Goal: Task Accomplishment & Management: Complete application form

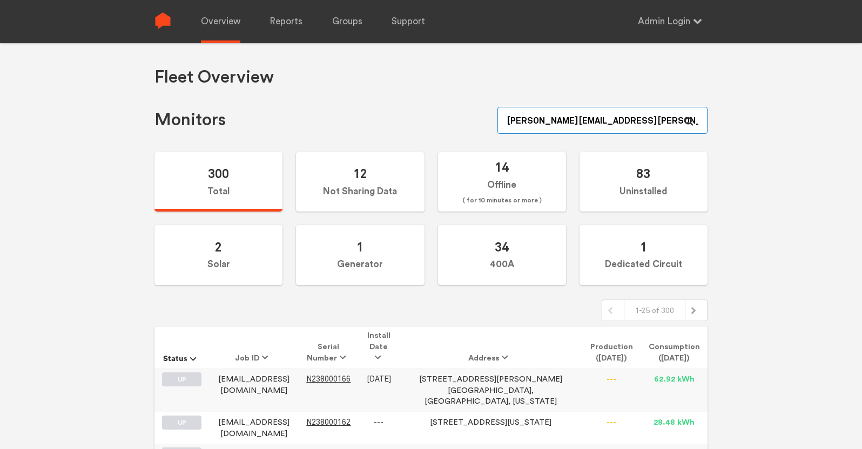
click at [635, 119] on input "[PERSON_NAME][EMAIL_ADDRESS][PERSON_NAME][DOMAIN_NAME]" at bounding box center [603, 120] width 210 height 27
click at [643, 122] on input "[PERSON_NAME][EMAIL_ADDRESS][PERSON_NAME][DOMAIN_NAME]" at bounding box center [603, 120] width 210 height 27
paste input "N150000263"
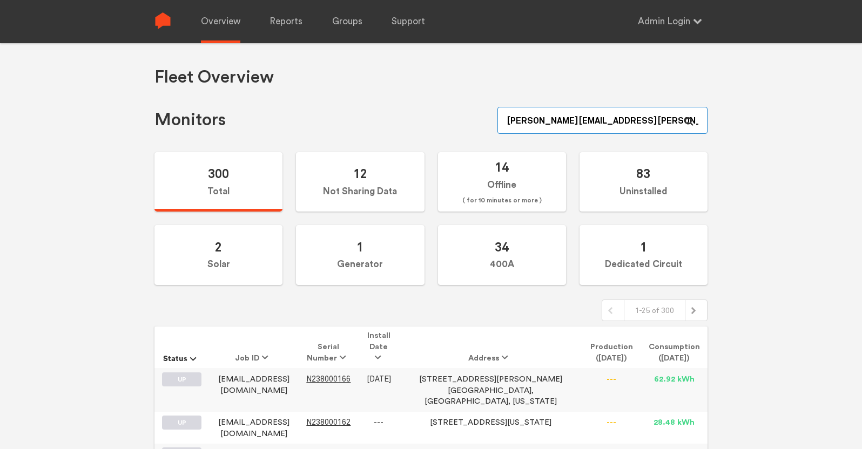
type input "N150000263"
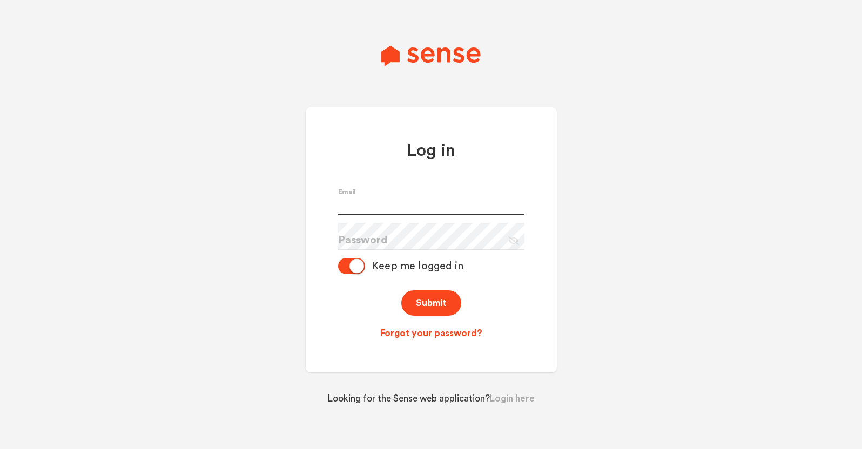
type input "[PERSON_NAME][EMAIL_ADDRESS][PERSON_NAME][DOMAIN_NAME]"
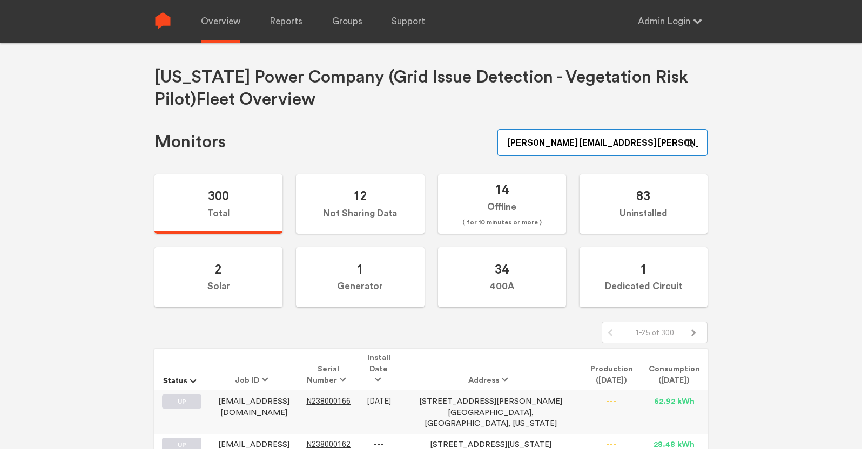
click at [639, 140] on input "[PERSON_NAME][EMAIL_ADDRESS][PERSON_NAME][DOMAIN_NAME]" at bounding box center [603, 142] width 210 height 27
paste input "N150000263"
type input "N150000263"
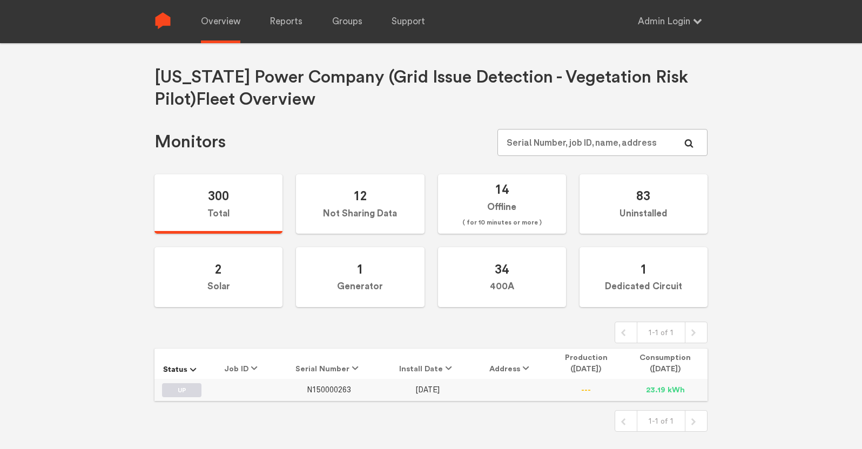
click at [340, 386] on span "N150000263" at bounding box center [329, 390] width 44 height 9
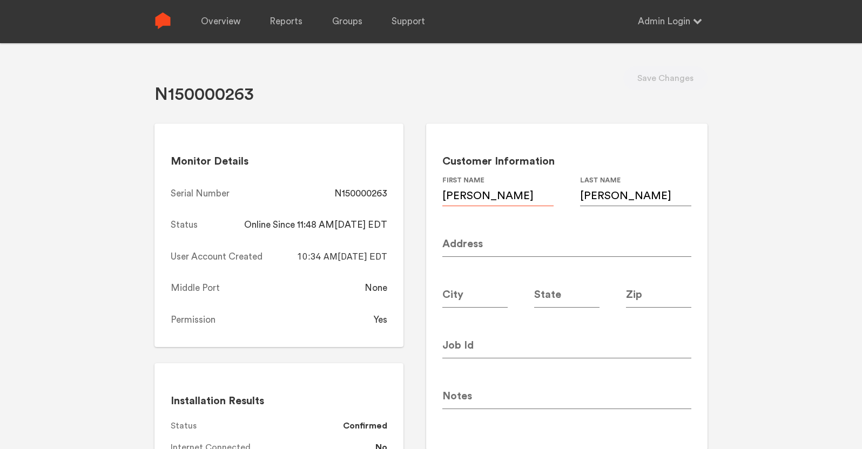
click at [498, 194] on input "[PERSON_NAME]" at bounding box center [497, 191] width 111 height 30
type input "[PERSON_NAME]"
click at [482, 347] on input at bounding box center [566, 343] width 249 height 30
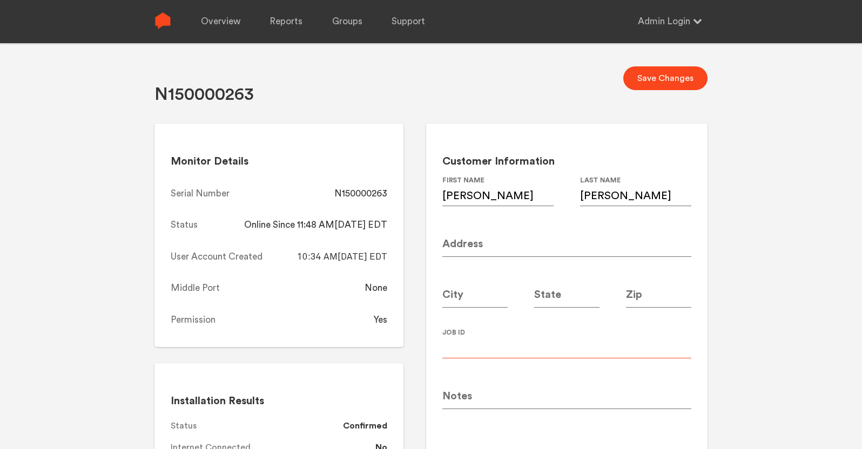
paste input "[PERSON_NAME][EMAIL_ADDRESS][PERSON_NAME][DOMAIN_NAME]"
type input "[PERSON_NAME][EMAIL_ADDRESS][PERSON_NAME][DOMAIN_NAME]"
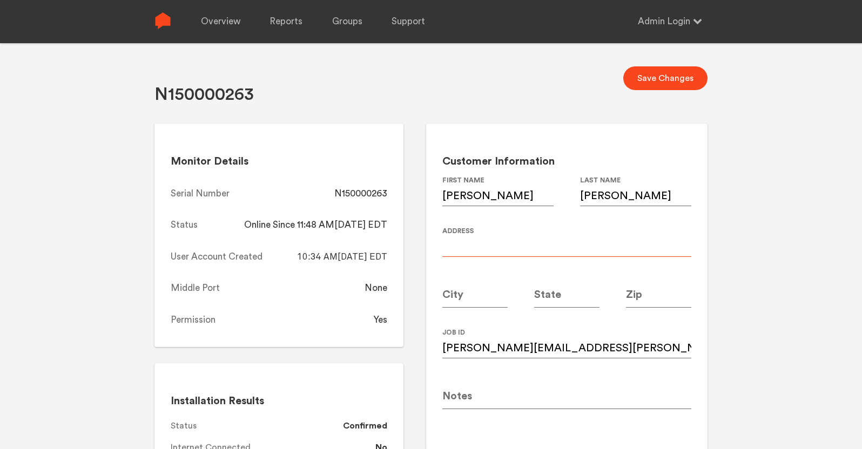
click at [494, 237] on input at bounding box center [566, 242] width 249 height 30
paste input "[STREET_ADDRESS][PERSON_NAME]"
type input "[STREET_ADDRESS][PERSON_NAME]"
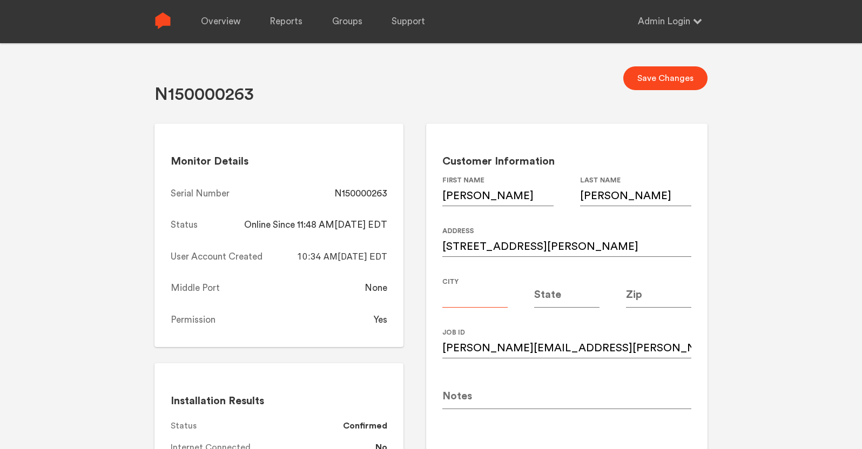
click at [464, 296] on input at bounding box center [474, 293] width 65 height 30
type input "[GEOGRAPHIC_DATA]"
click at [558, 292] on input at bounding box center [566, 293] width 65 height 30
type input "GA"
click at [649, 296] on input at bounding box center [658, 293] width 65 height 30
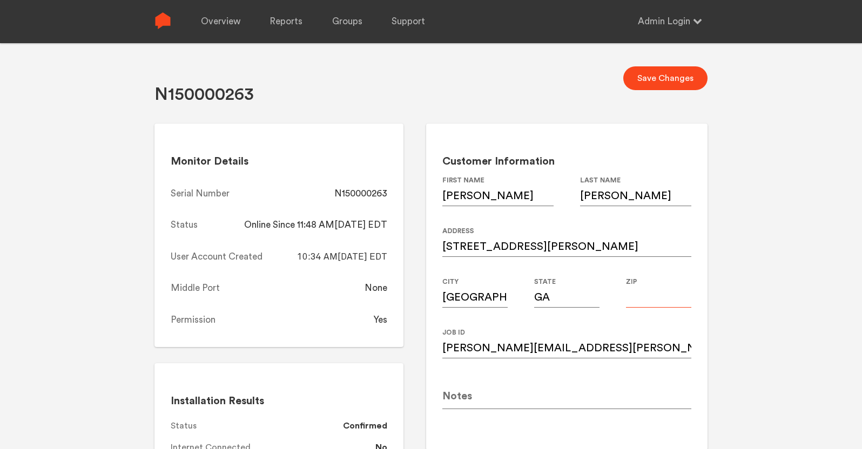
click at [639, 299] on input at bounding box center [658, 293] width 65 height 30
type input "30312"
click at [799, 273] on div "N150000263 Save Changes Monitor Details Serial Number N150000263 Status Online …" at bounding box center [431, 267] width 862 height 449
click at [672, 75] on button "Save Changes" at bounding box center [665, 78] width 84 height 24
click at [368, 192] on div "N150000263" at bounding box center [360, 193] width 53 height 13
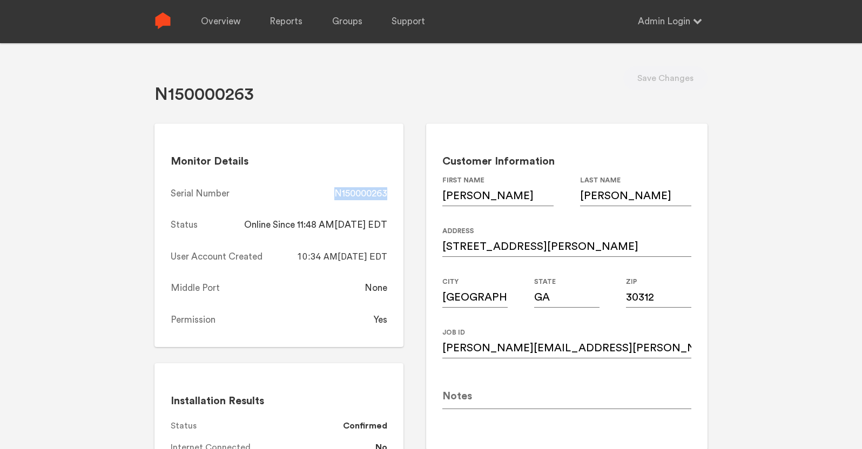
click at [368, 192] on div "N150000263" at bounding box center [360, 193] width 53 height 13
copy div "N150000263"
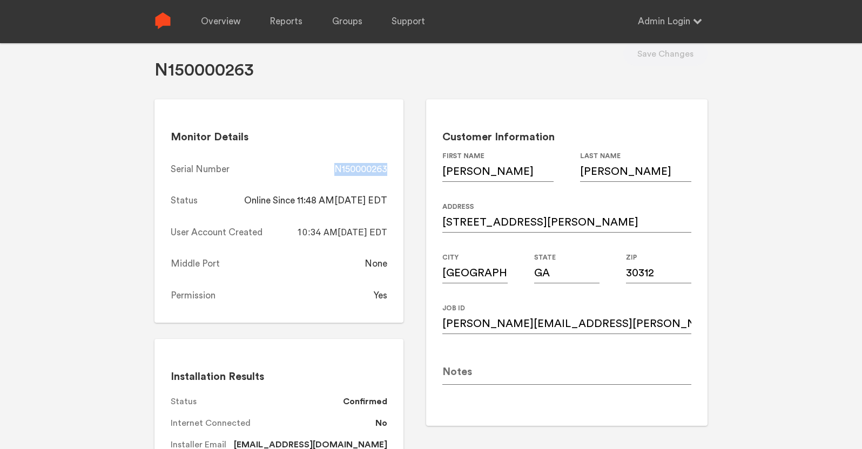
scroll to position [24, 0]
copy div "N150000263"
click at [212, 19] on link "Overview" at bounding box center [220, 21] width 39 height 43
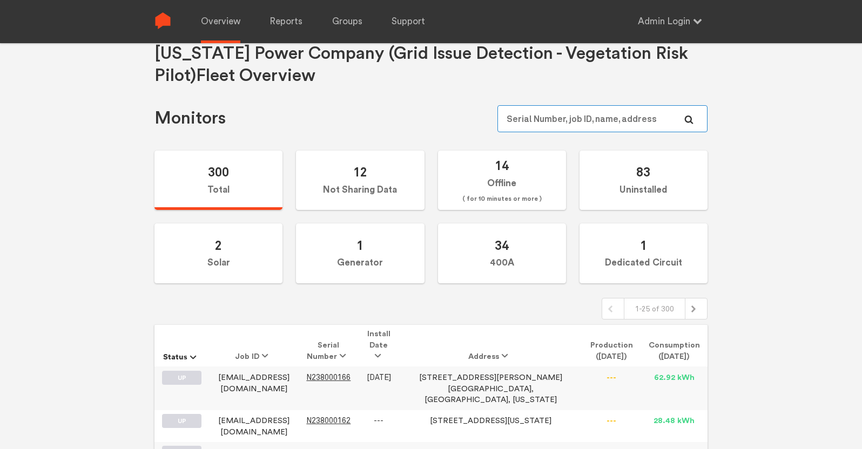
click at [607, 113] on input "text" at bounding box center [603, 118] width 210 height 27
paste input "N150000289"
type input "N150000289"
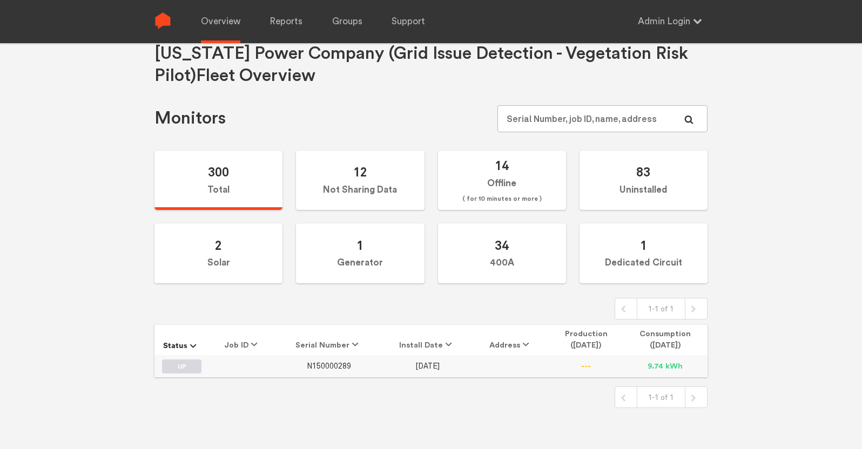
click at [333, 366] on span "N150000289" at bounding box center [329, 366] width 44 height 9
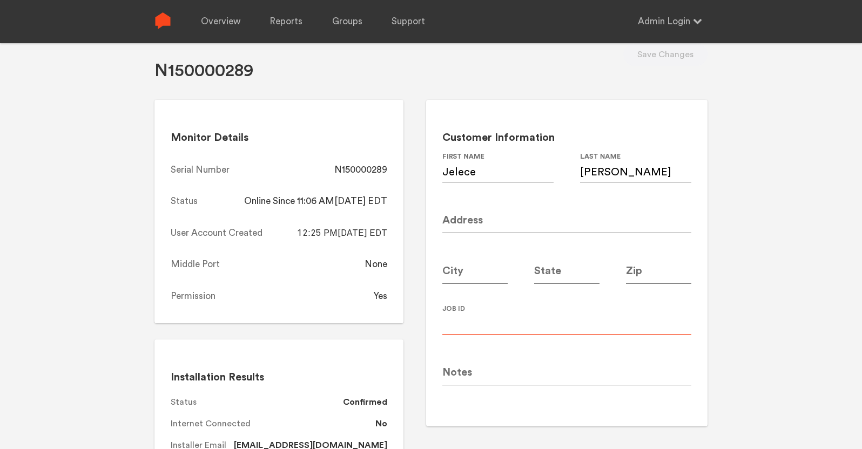
click at [484, 320] on input at bounding box center [566, 320] width 249 height 30
paste input "[EMAIL_ADDRESS][PERSON_NAME][DOMAIN_NAME]"
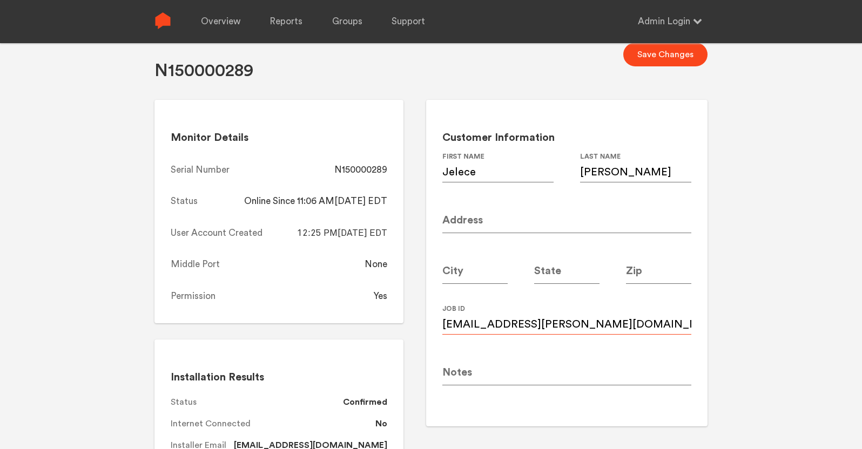
type input "[EMAIL_ADDRESS][PERSON_NAME][DOMAIN_NAME]"
click at [492, 224] on input at bounding box center [566, 218] width 249 height 30
click at [480, 219] on input at bounding box center [566, 218] width 249 height 30
paste input "[STREET_ADDRESS] (Condo)"
type input "[STREET_ADDRESS] (Condo)"
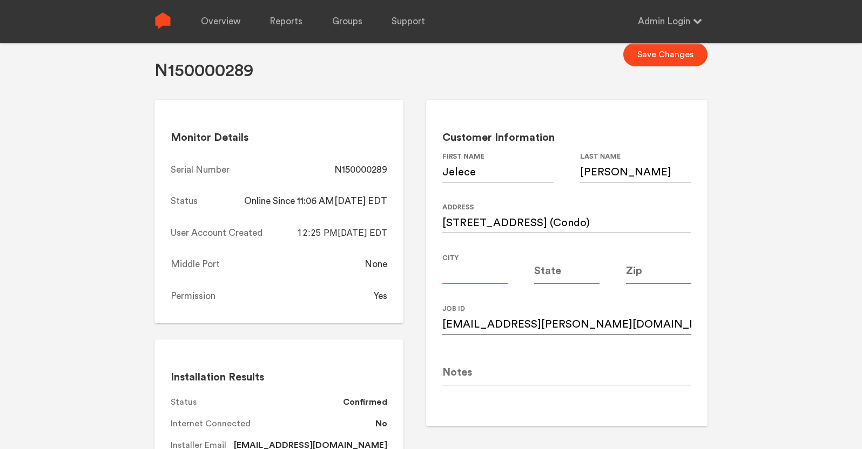
click at [466, 272] on input at bounding box center [474, 269] width 65 height 30
type input "[GEOGRAPHIC_DATA]"
click at [577, 272] on input at bounding box center [566, 269] width 65 height 30
type input "GA"
click at [644, 272] on input at bounding box center [658, 269] width 65 height 30
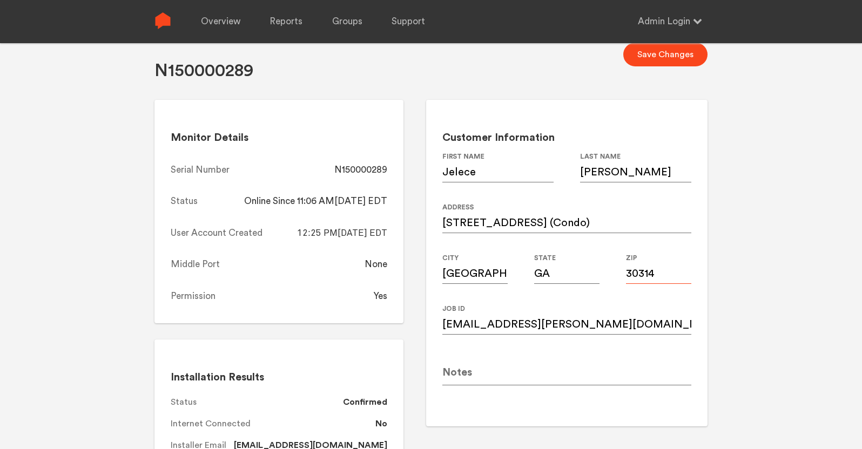
type input "30314"
click at [736, 246] on div "N150000289 Save Changes Monitor Details Serial Number N150000289 Status Online …" at bounding box center [431, 243] width 862 height 449
click at [668, 55] on button "Save Changes" at bounding box center [665, 55] width 84 height 24
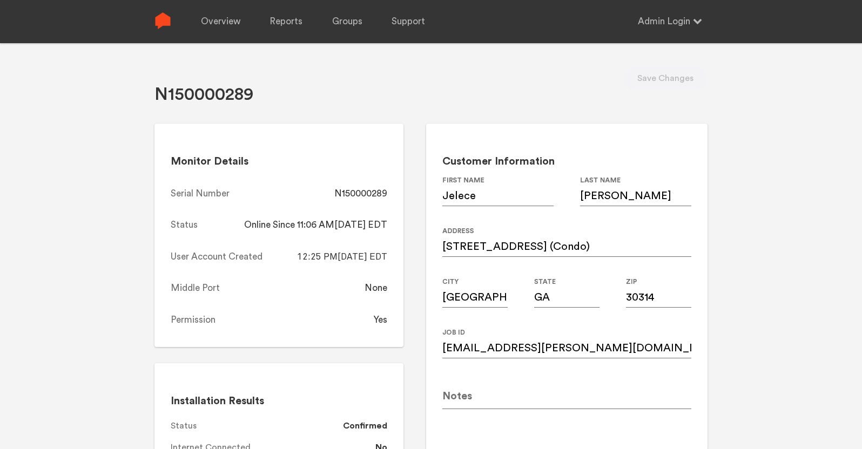
click at [363, 192] on div "N150000289" at bounding box center [360, 193] width 53 height 13
copy div "N150000289"
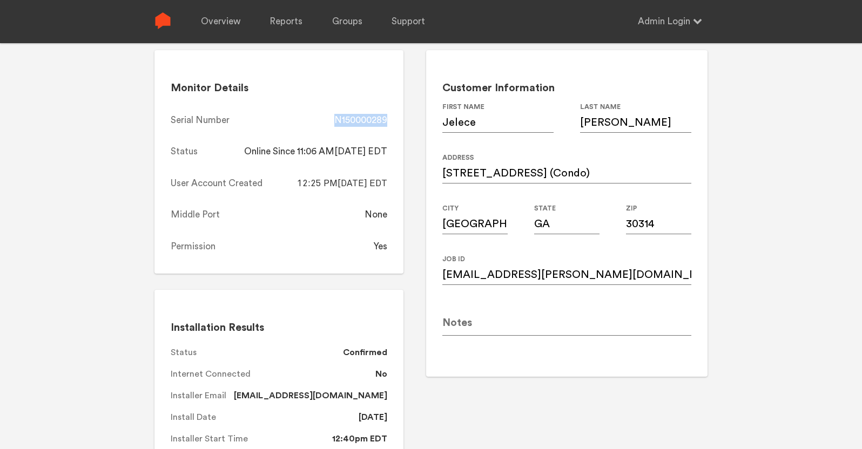
scroll to position [71, 0]
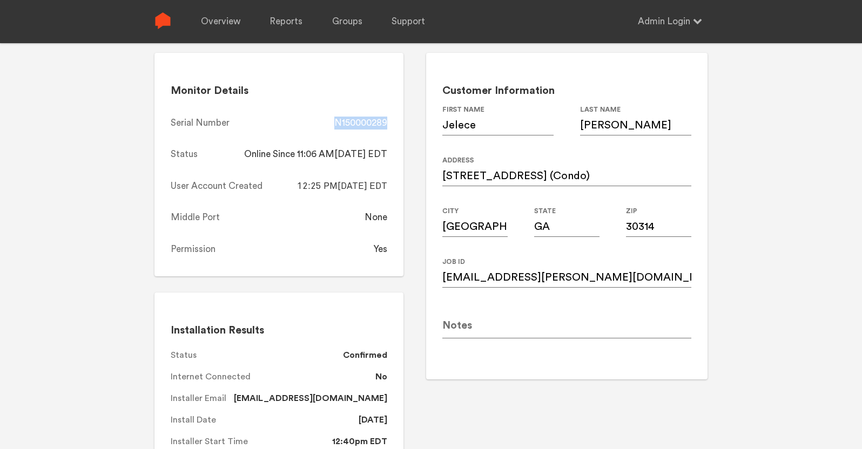
copy div "N150000289"
click at [231, 24] on link "Overview" at bounding box center [220, 21] width 39 height 43
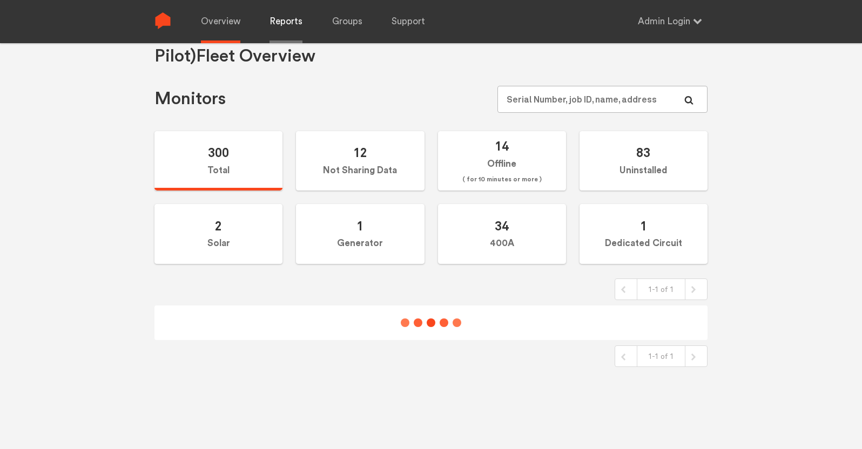
scroll to position [71, 0]
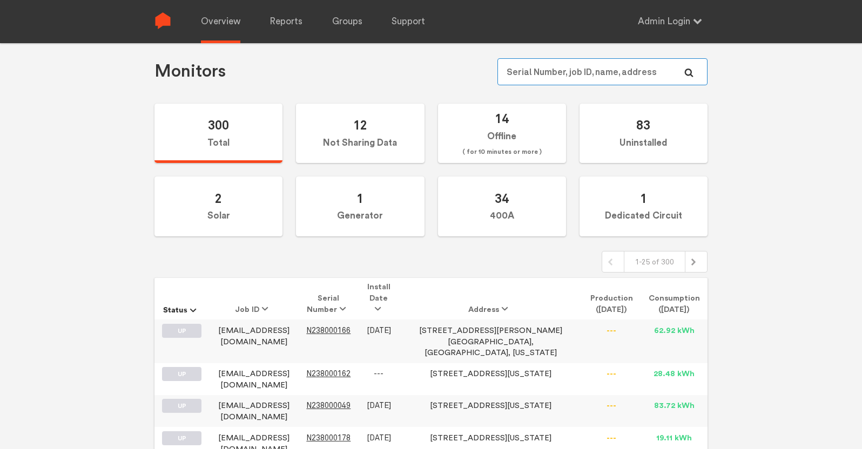
click at [585, 79] on input "text" at bounding box center [603, 71] width 210 height 27
paste input "N150000270"
type input "N150000270"
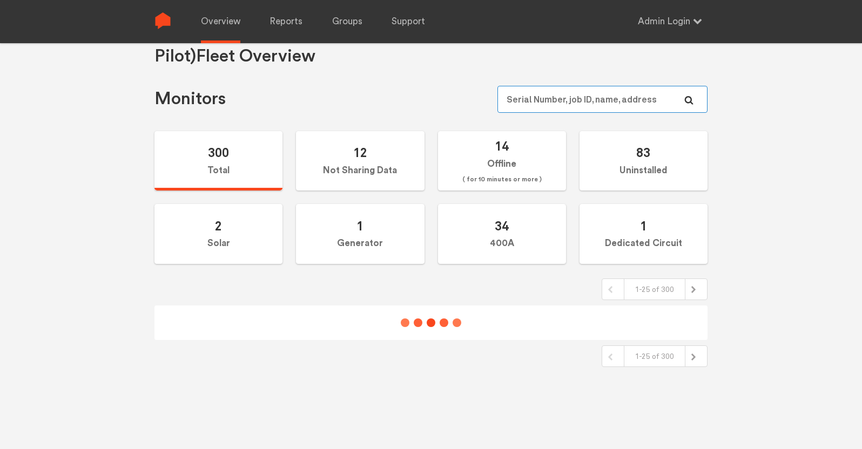
scroll to position [43, 0]
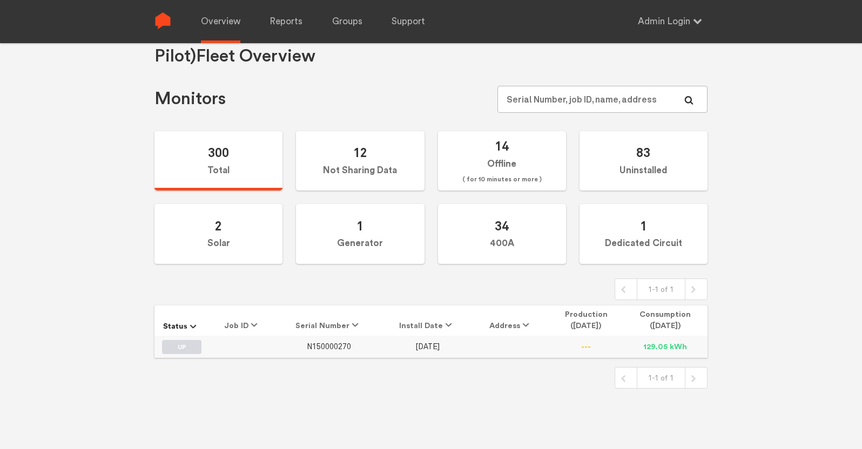
click at [338, 343] on span "N150000270" at bounding box center [329, 347] width 44 height 9
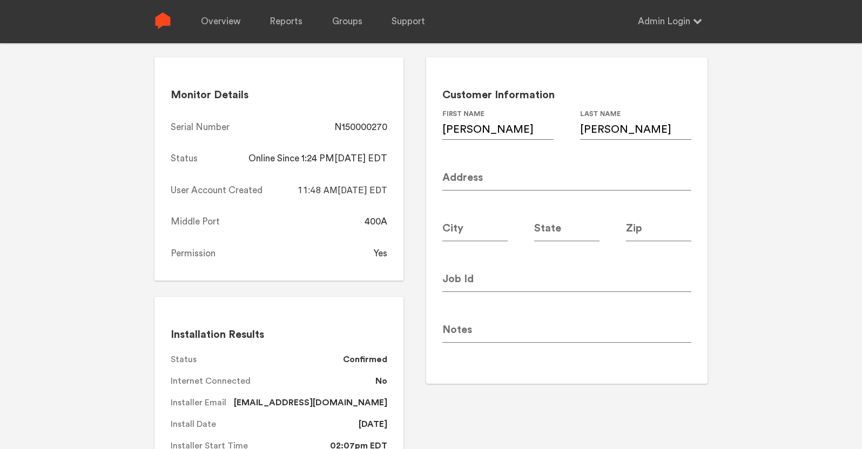
scroll to position [65, 0]
click at [368, 126] on div "N150000270" at bounding box center [360, 128] width 53 height 13
click at [397, 182] on div "Monitor Details Serial Number N150000270 Status Online Since 1:24 PM[DATE] EDT …" at bounding box center [279, 170] width 249 height 224
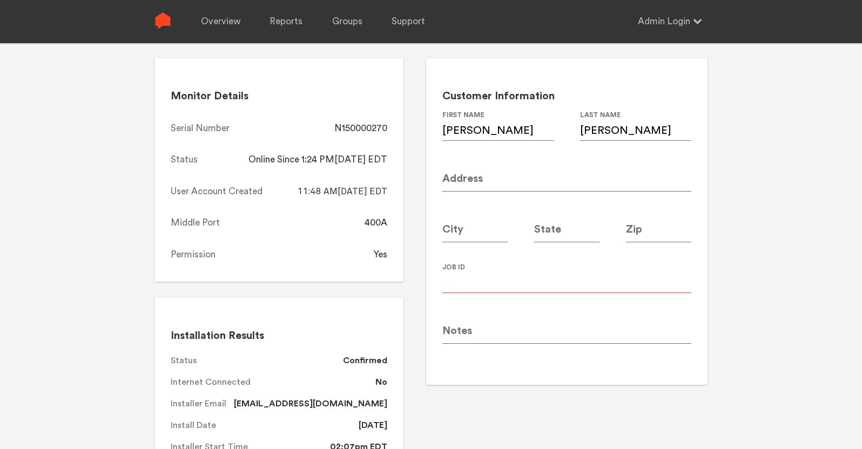
click at [490, 283] on input at bounding box center [566, 278] width 249 height 30
paste input "[EMAIL_ADDRESS][DOMAIN_NAME]"
type input "[EMAIL_ADDRESS][DOMAIN_NAME]"
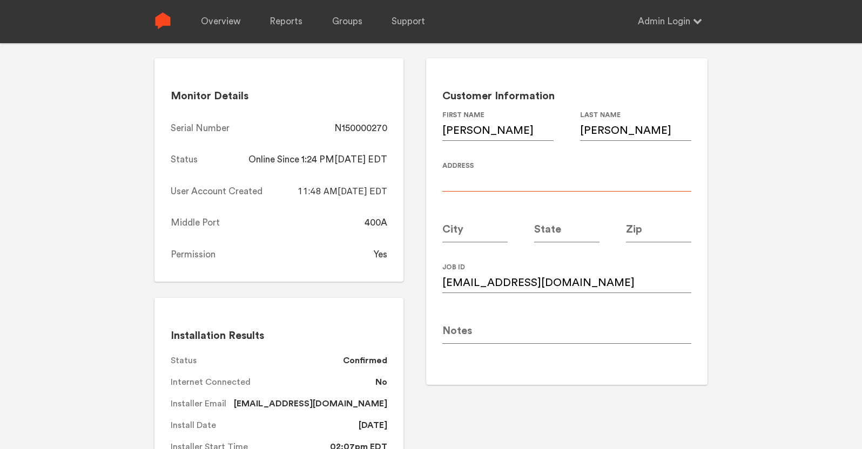
click at [472, 176] on input at bounding box center [566, 177] width 249 height 30
click at [492, 182] on input at bounding box center [566, 177] width 249 height 30
paste input "[STREET_ADDRESS]"
type input "[STREET_ADDRESS]"
click at [465, 231] on input at bounding box center [474, 227] width 65 height 30
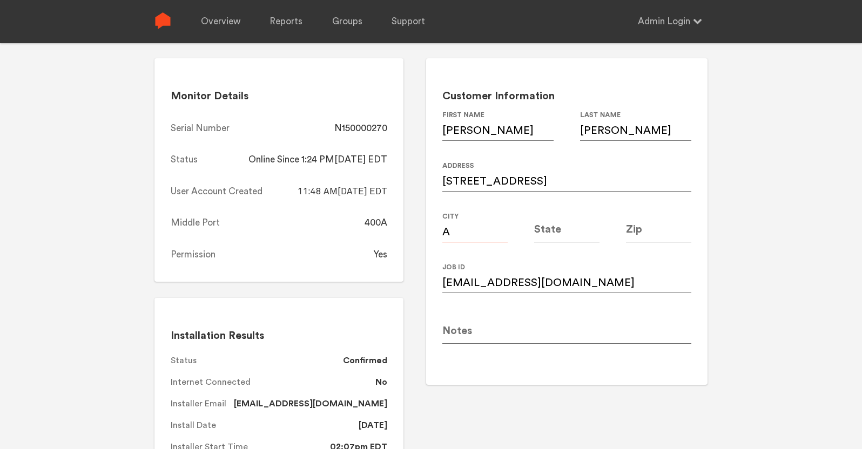
type input "[GEOGRAPHIC_DATA]"
click at [554, 231] on input at bounding box center [566, 227] width 65 height 30
type input "GA"
click at [662, 231] on input at bounding box center [658, 227] width 65 height 30
type input "3"
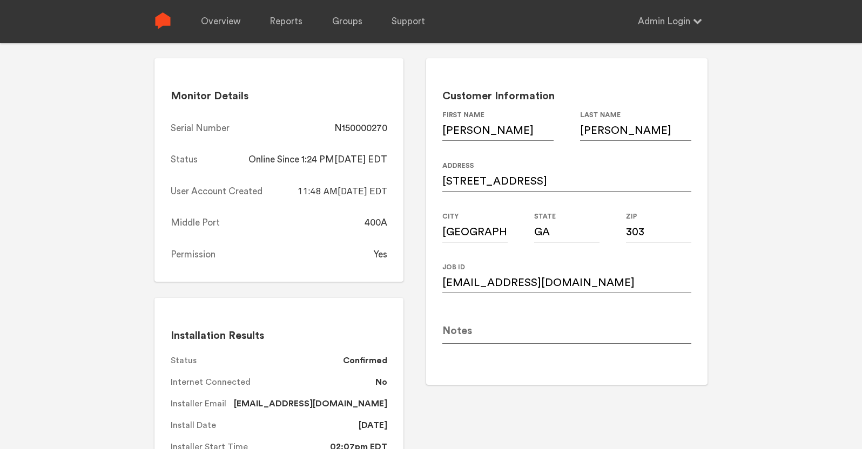
click at [720, 176] on div "N150000270 Save Changes Monitor Details Serial Number N150000270 Status Online …" at bounding box center [431, 202] width 862 height 449
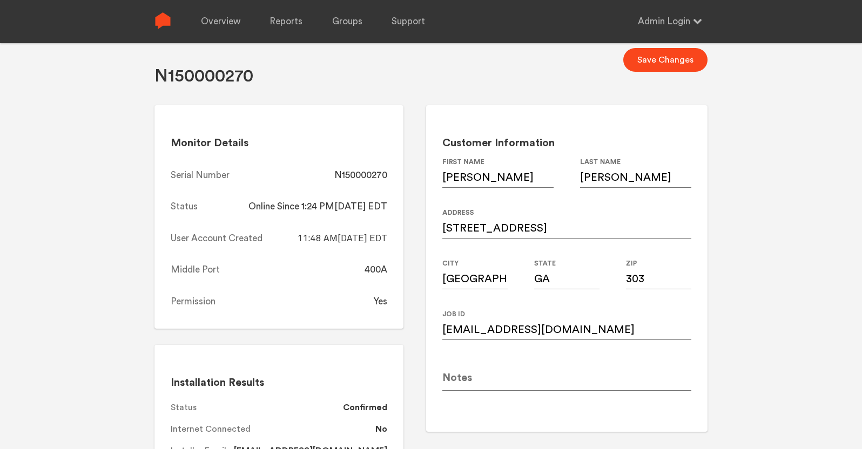
scroll to position [0, 0]
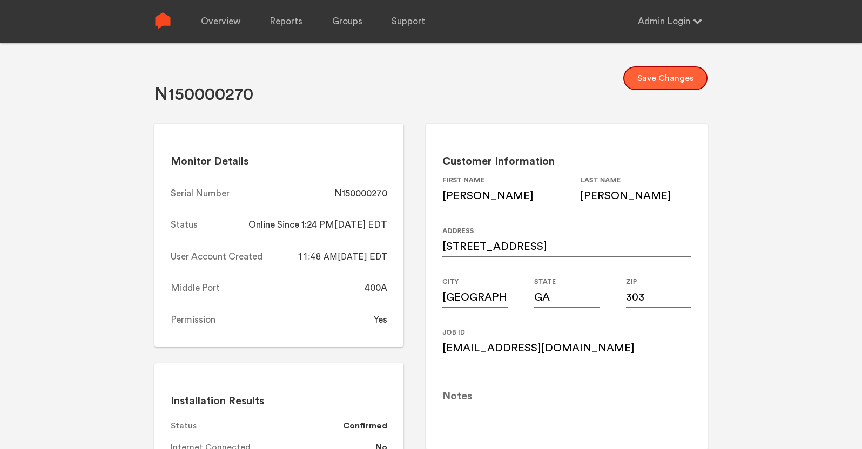
click at [670, 79] on button "Save Changes" at bounding box center [665, 78] width 84 height 24
click at [653, 297] on input "303" at bounding box center [658, 293] width 65 height 30
type input "30305"
click at [650, 83] on button "Save Changes" at bounding box center [665, 78] width 84 height 24
click at [364, 192] on div "N150000270" at bounding box center [360, 193] width 53 height 13
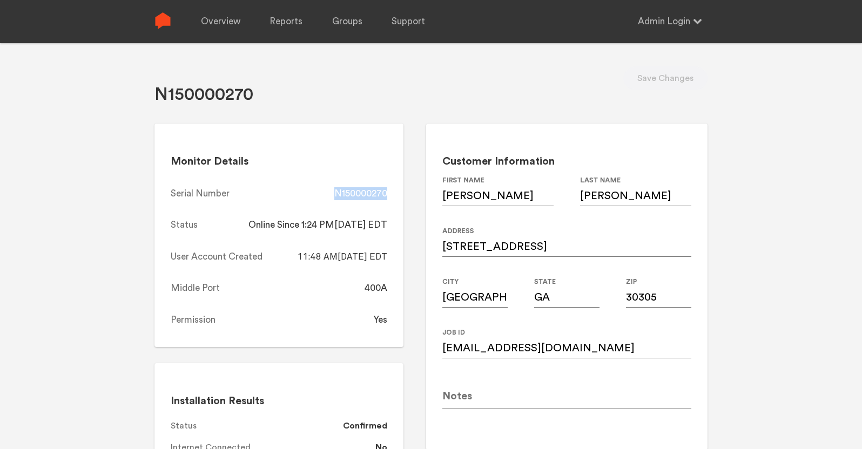
click at [364, 192] on div "N150000270" at bounding box center [360, 193] width 53 height 13
copy div "N150000270"
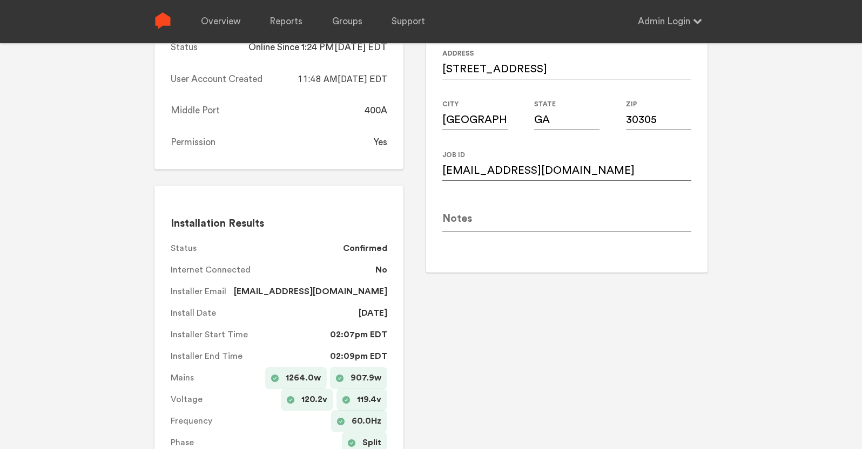
scroll to position [131, 0]
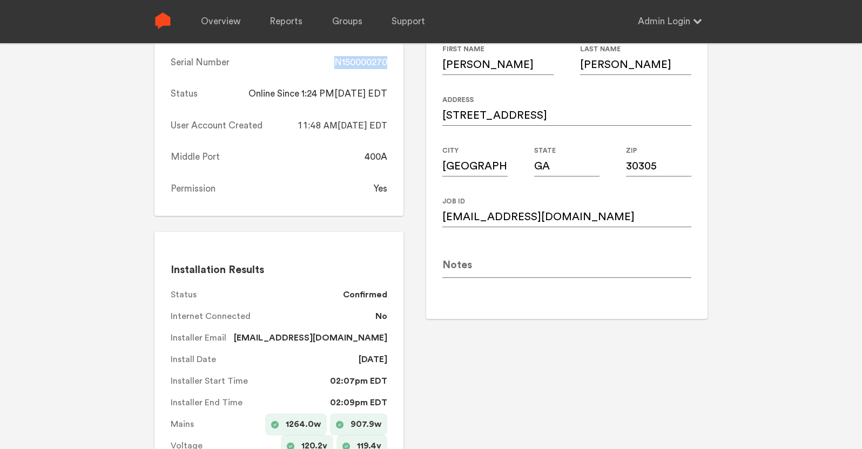
copy div "N150000270"
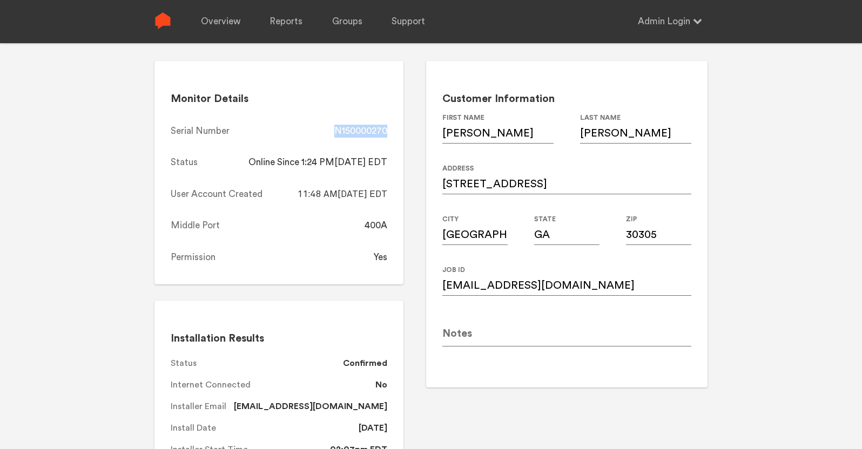
scroll to position [0, 0]
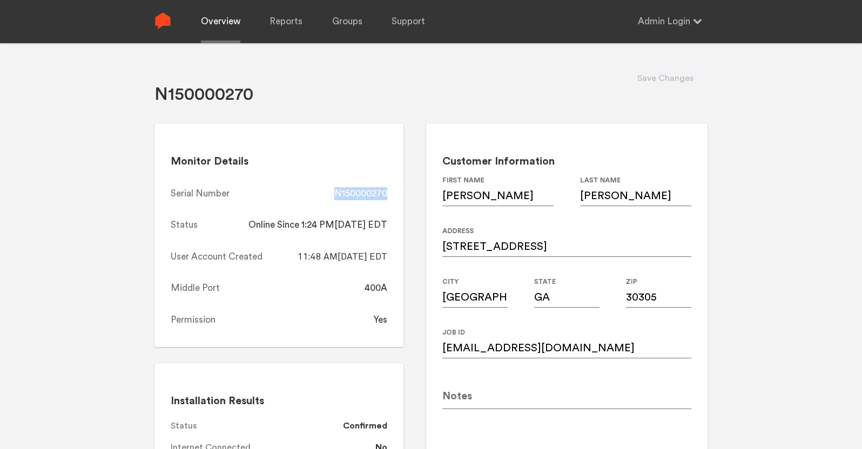
click at [225, 21] on link "Overview" at bounding box center [220, 21] width 39 height 43
